Goal: Book appointment/travel/reservation

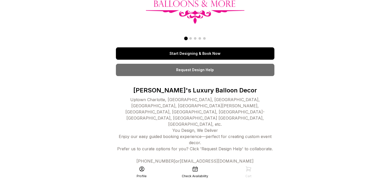
scroll to position [79, 0]
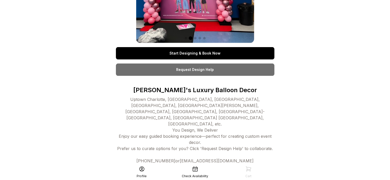
click at [194, 168] on icon at bounding box center [195, 169] width 5 height 5
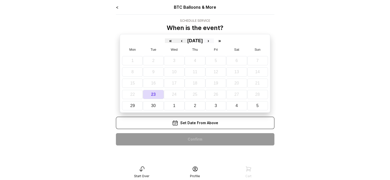
click at [214, 40] on button "›" at bounding box center [207, 40] width 11 height 5
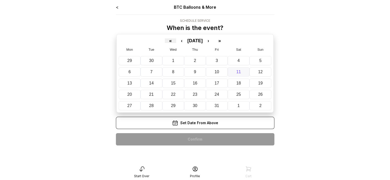
click at [236, 71] on abbr "11" at bounding box center [238, 72] width 5 height 4
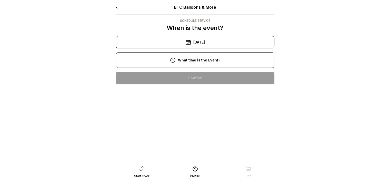
click at [194, 42] on div "[DATE]" at bounding box center [195, 42] width 158 height 12
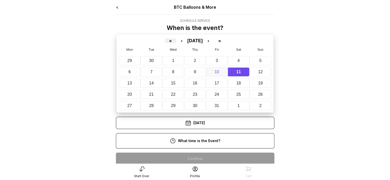
click at [219, 71] on button "10" at bounding box center [217, 71] width 22 height 9
